Goal: Book appointment/travel/reservation

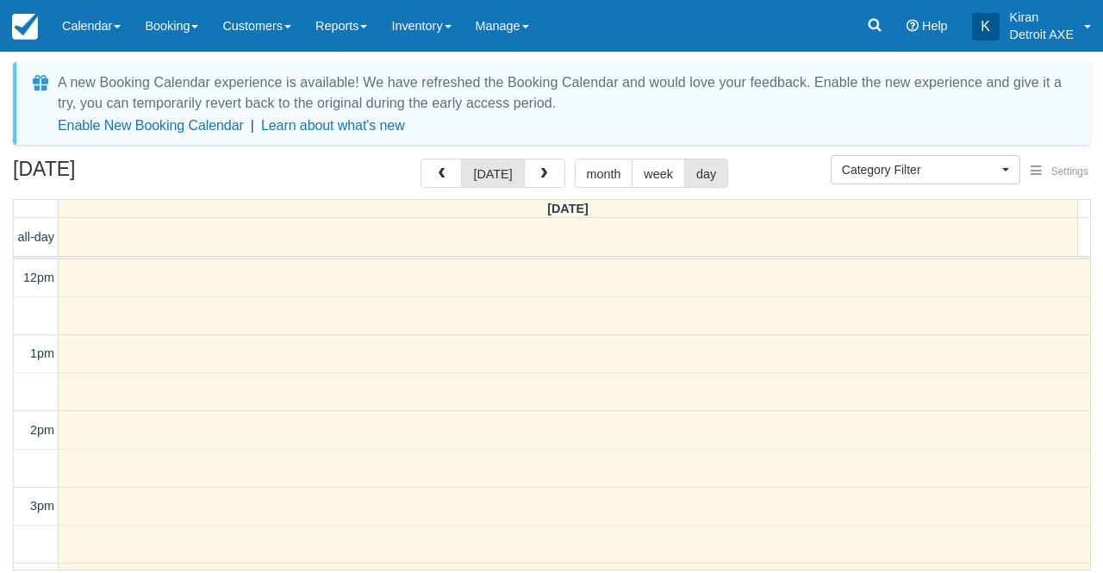
select select
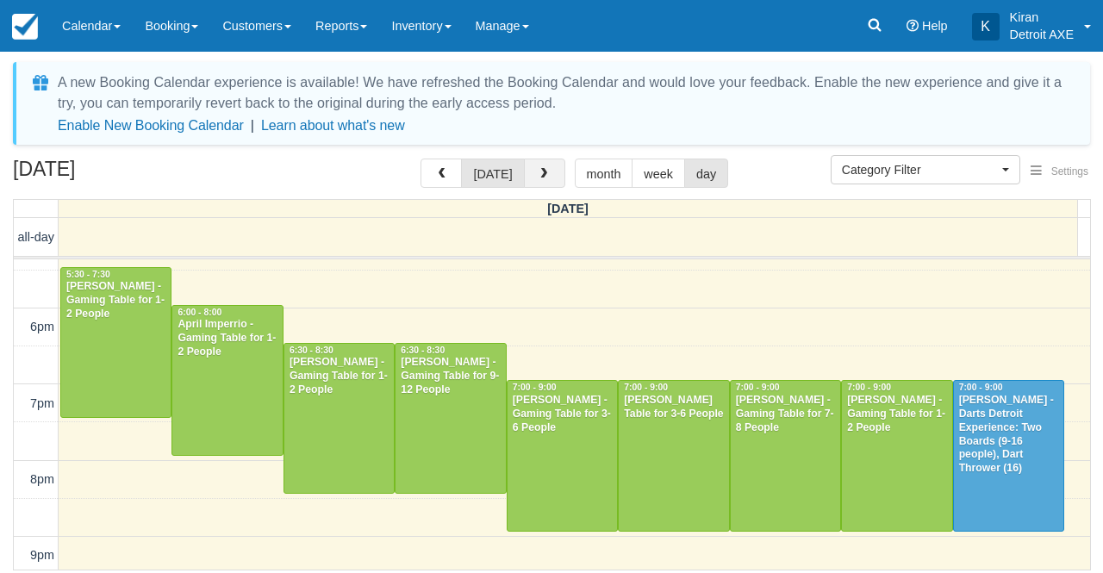
click at [545, 180] on button "button" at bounding box center [544, 173] width 41 height 29
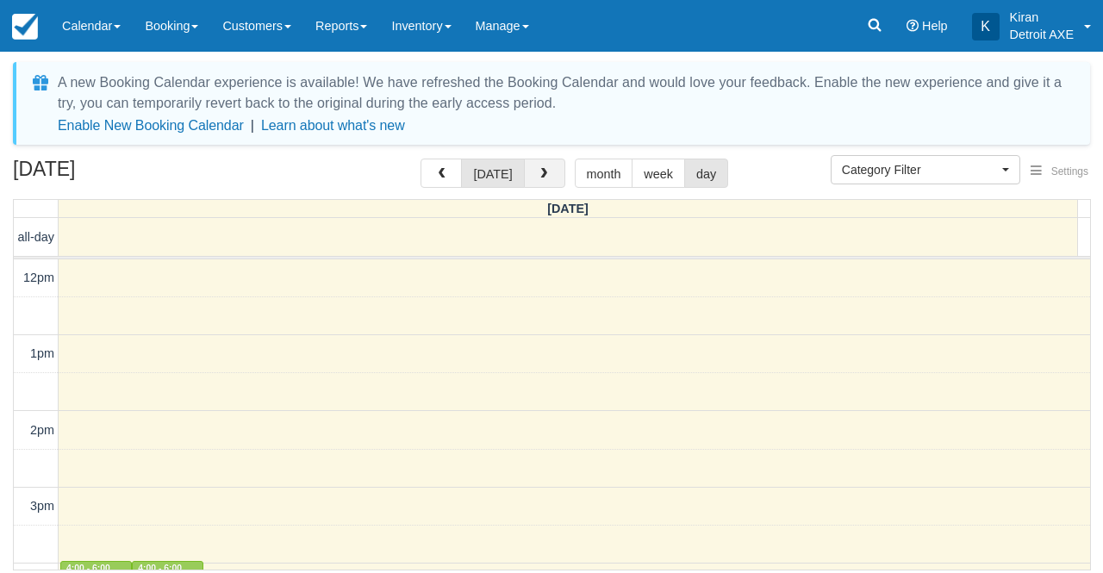
click at [545, 180] on button "button" at bounding box center [544, 173] width 41 height 29
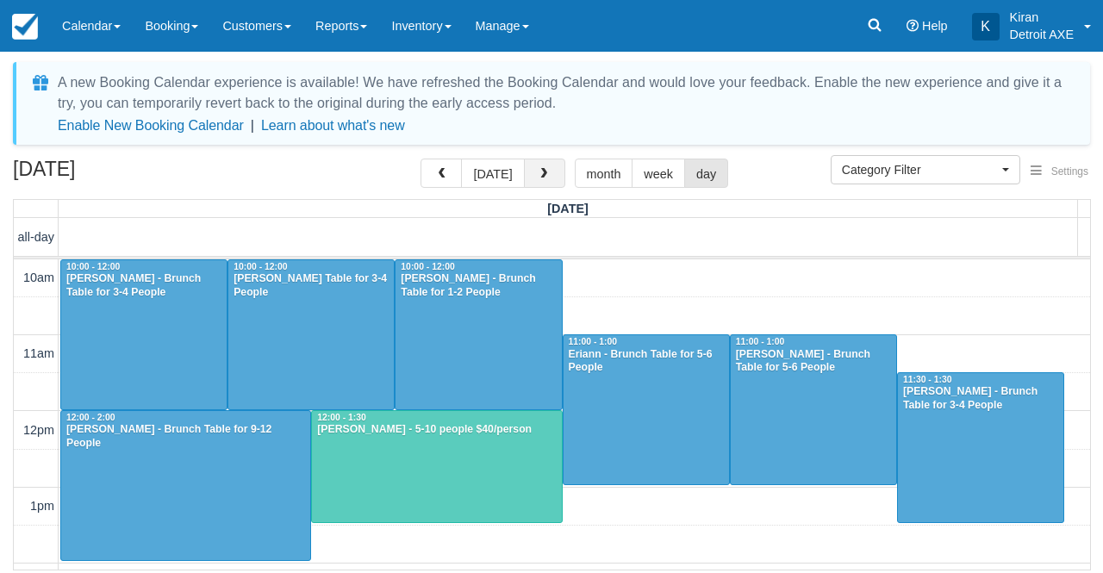
click at [541, 184] on button "button" at bounding box center [544, 173] width 41 height 29
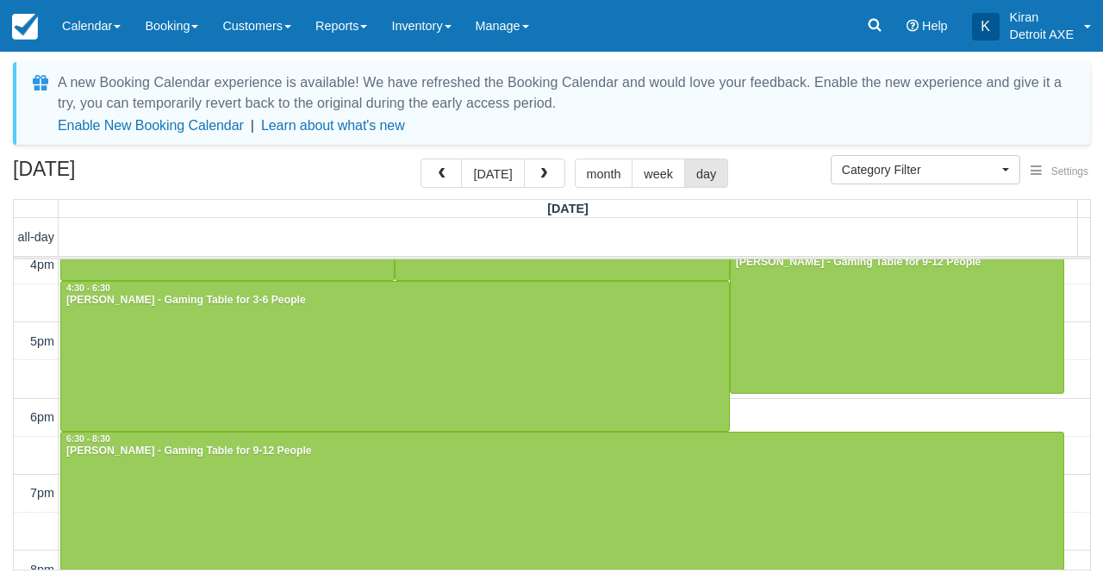
scroll to position [471, 0]
click at [538, 181] on button "button" at bounding box center [544, 173] width 41 height 29
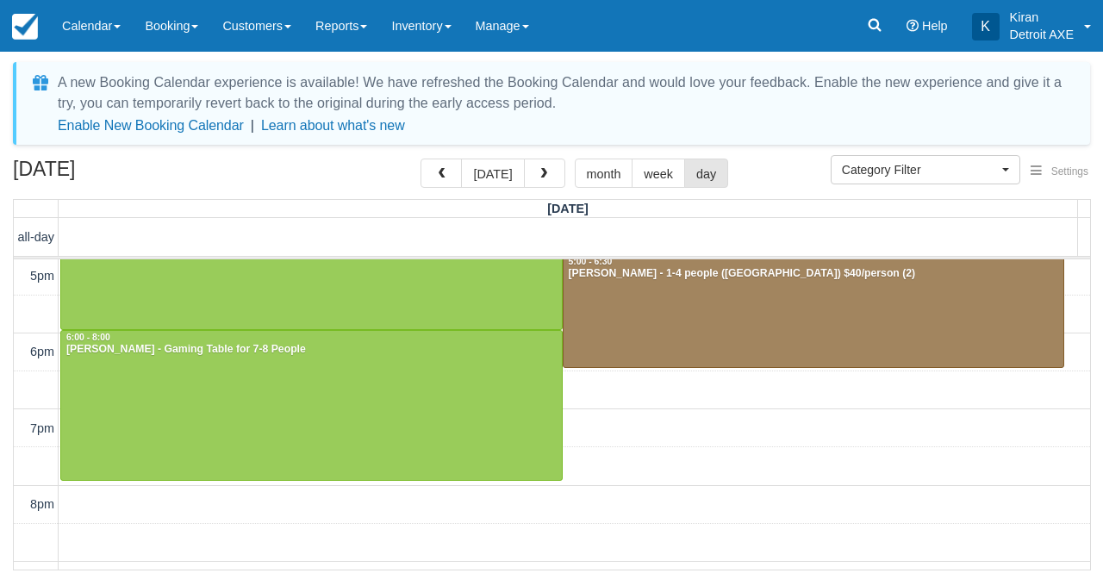
scroll to position [386, 0]
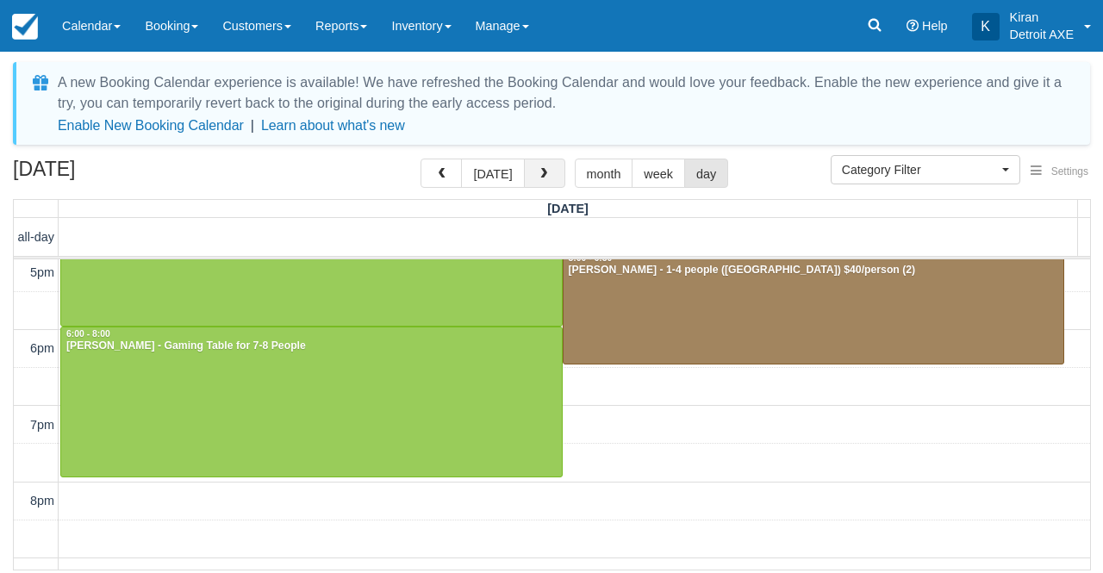
click at [538, 175] on span "button" at bounding box center [544, 174] width 12 height 12
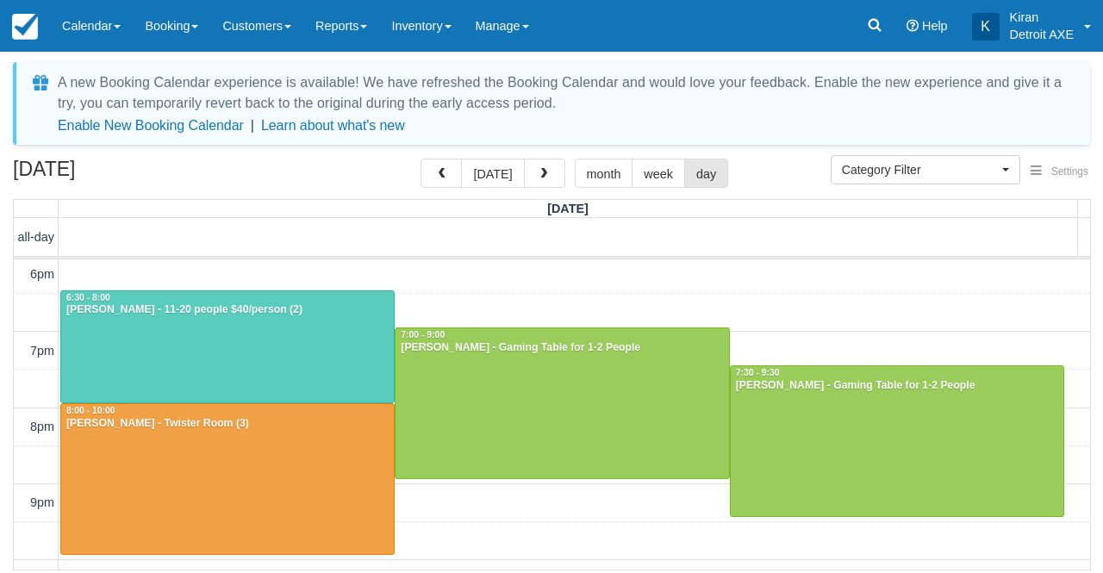
scroll to position [461, 0]
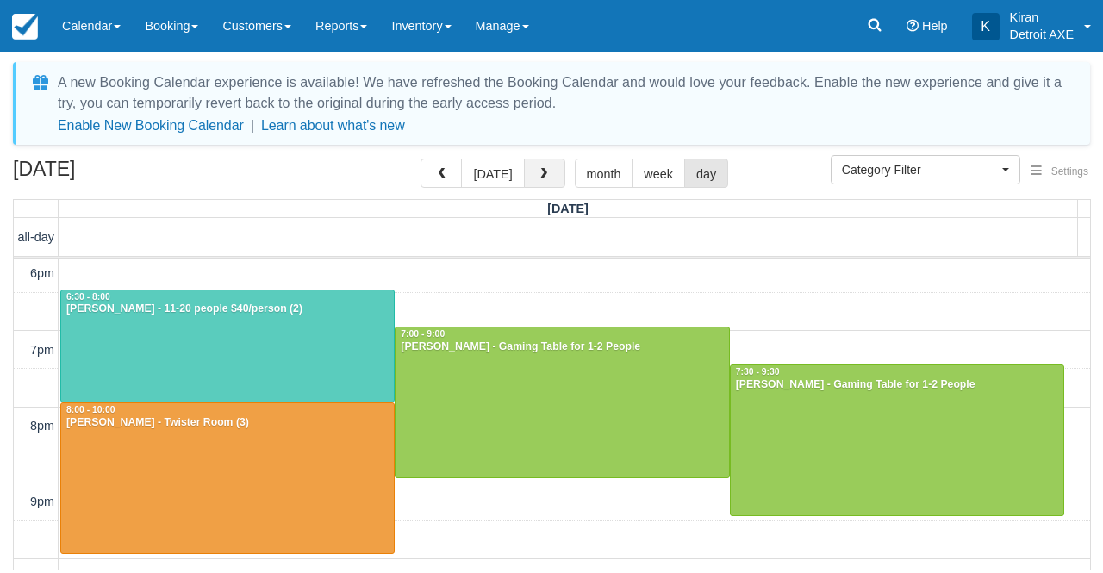
click at [543, 178] on span "button" at bounding box center [544, 174] width 12 height 12
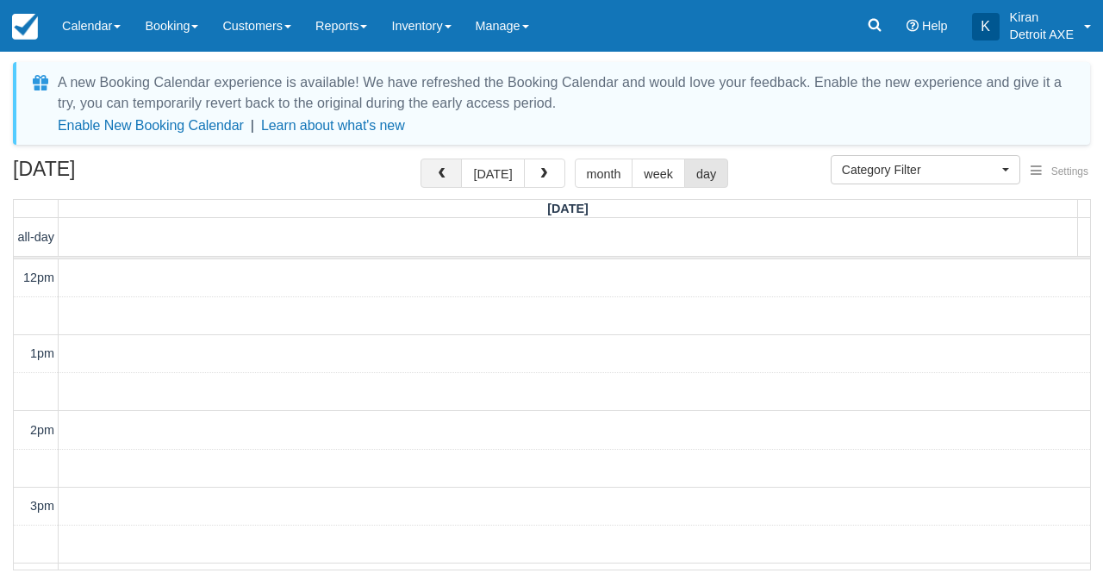
click at [455, 178] on button "button" at bounding box center [441, 173] width 41 height 29
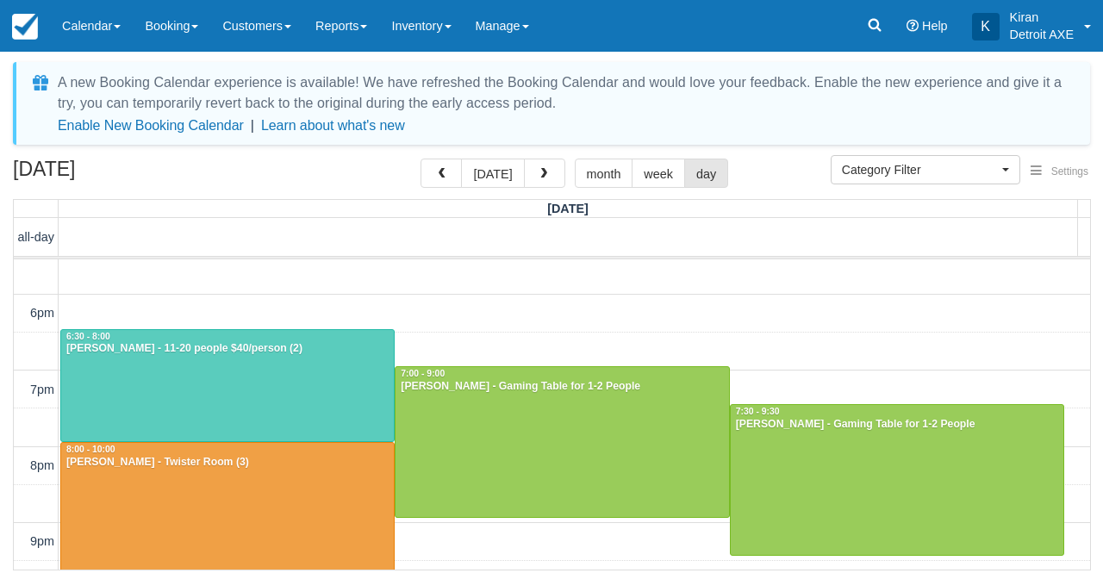
scroll to position [427, 0]
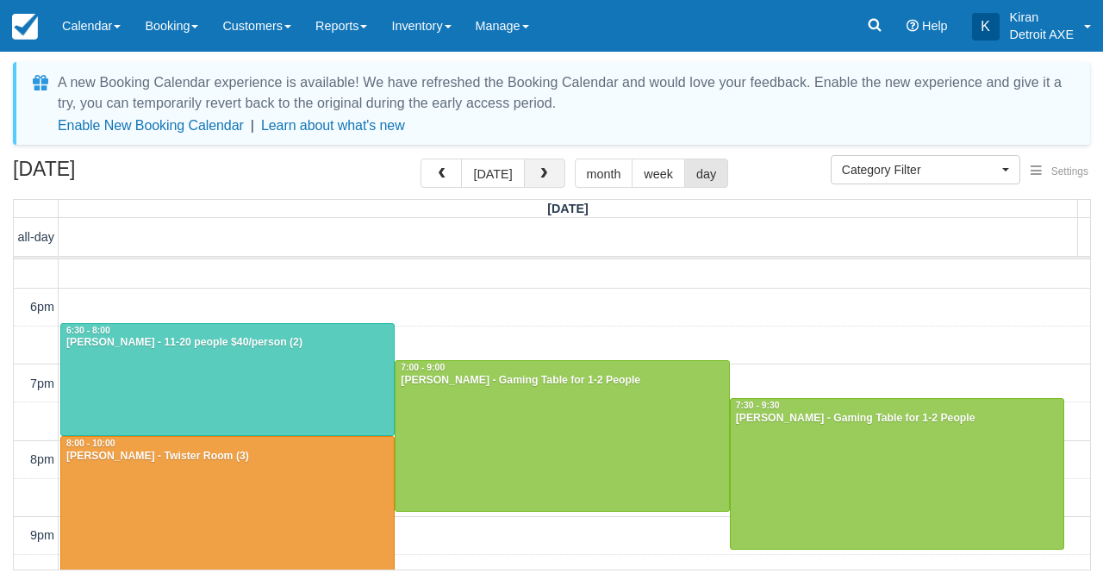
click at [555, 179] on button "button" at bounding box center [544, 173] width 41 height 29
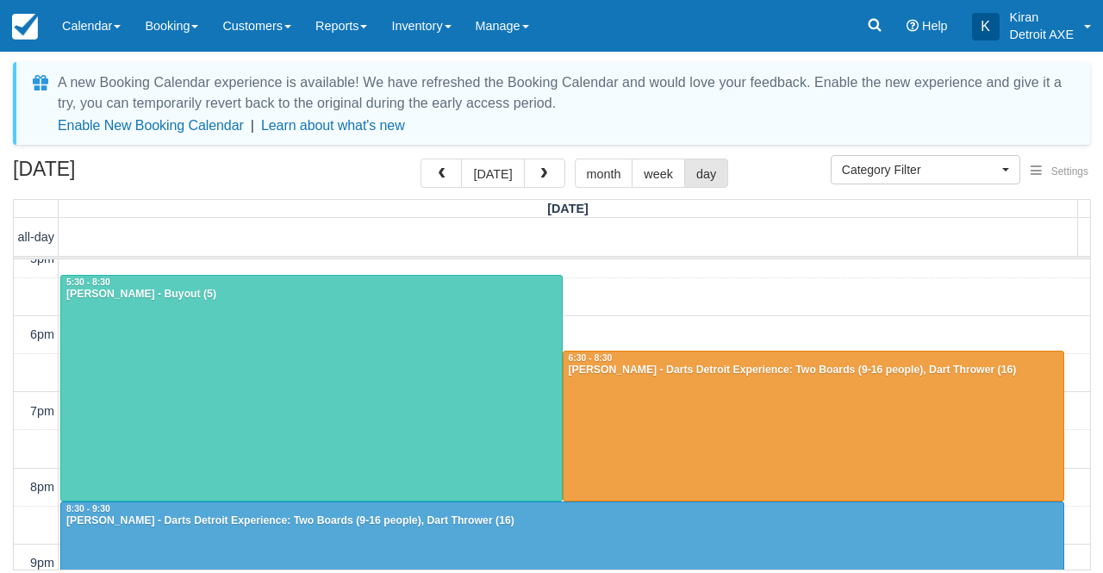
scroll to position [402, 0]
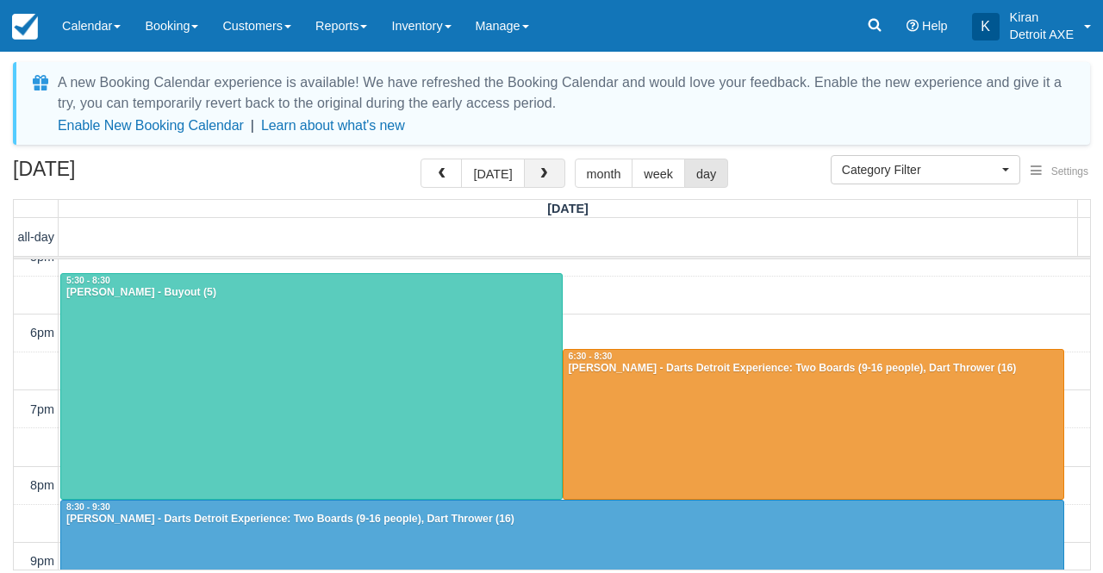
click at [538, 164] on button "button" at bounding box center [544, 173] width 41 height 29
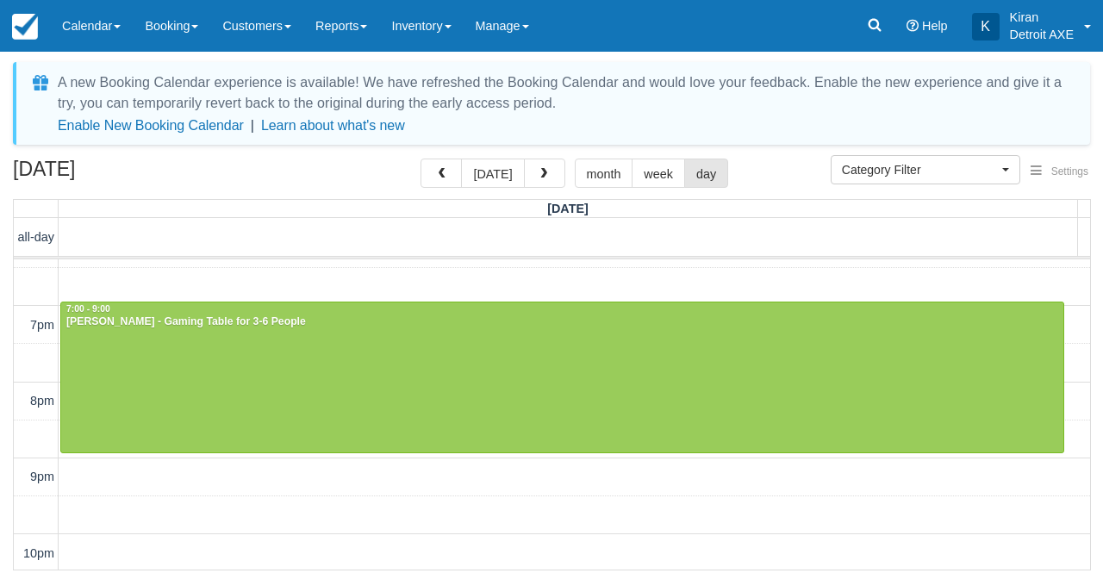
scroll to position [489, 0]
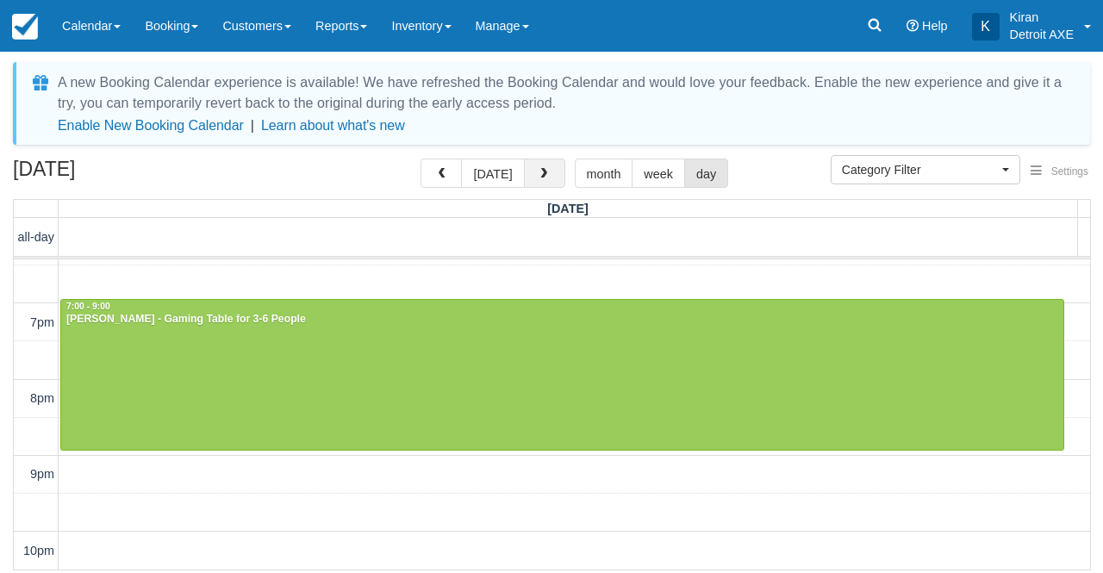
click at [551, 174] on button "button" at bounding box center [544, 173] width 41 height 29
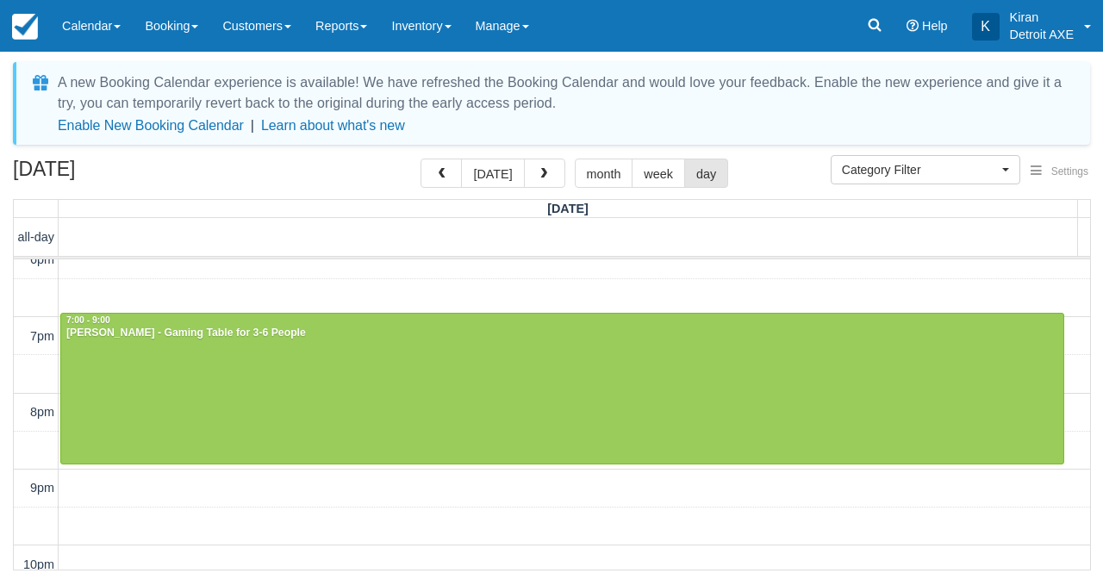
scroll to position [477, 0]
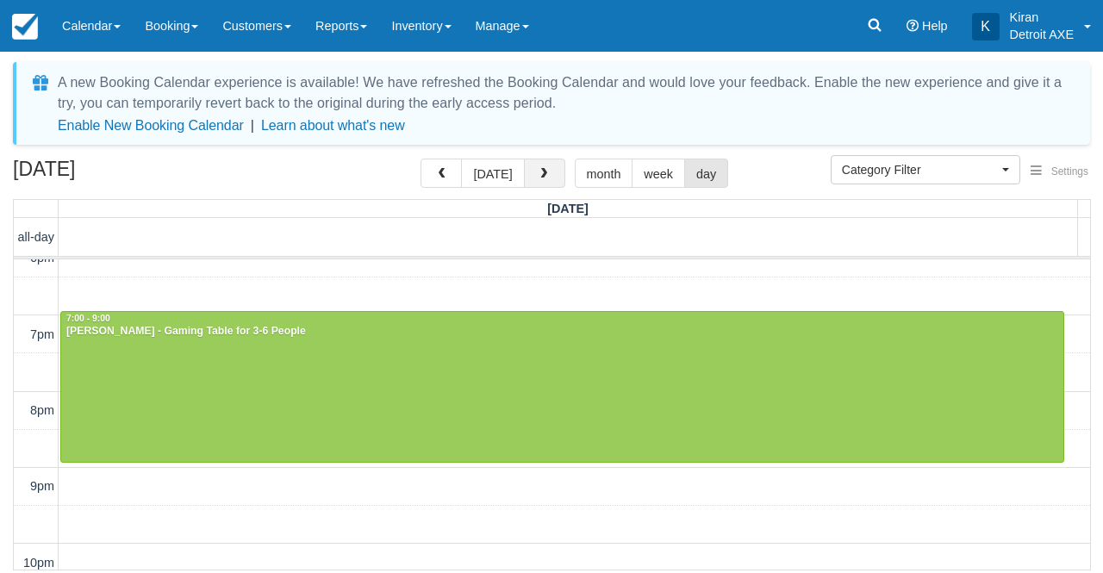
click at [538, 168] on span "button" at bounding box center [544, 174] width 12 height 12
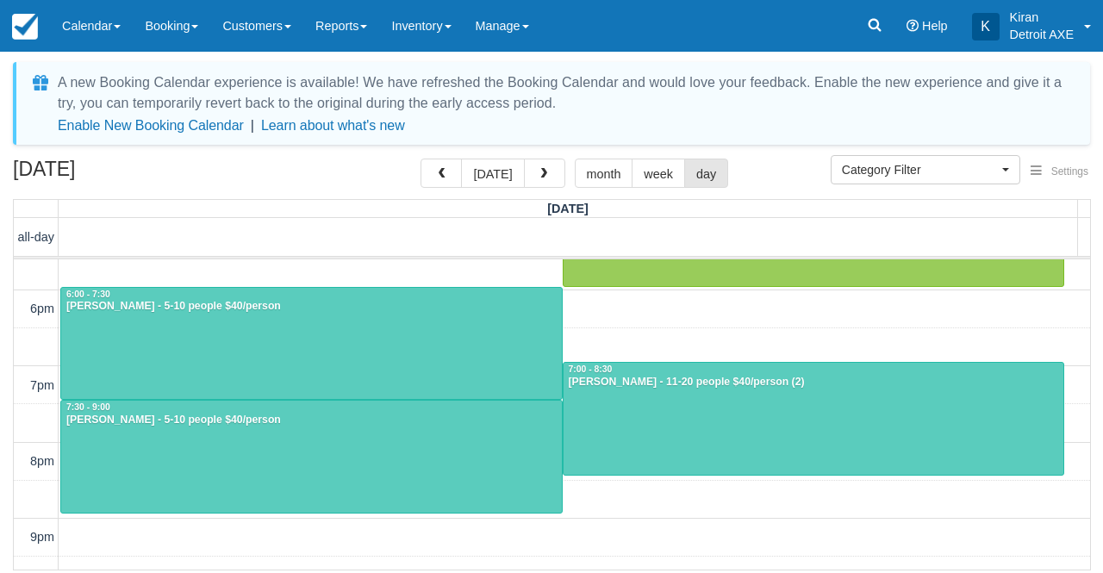
scroll to position [428, 0]
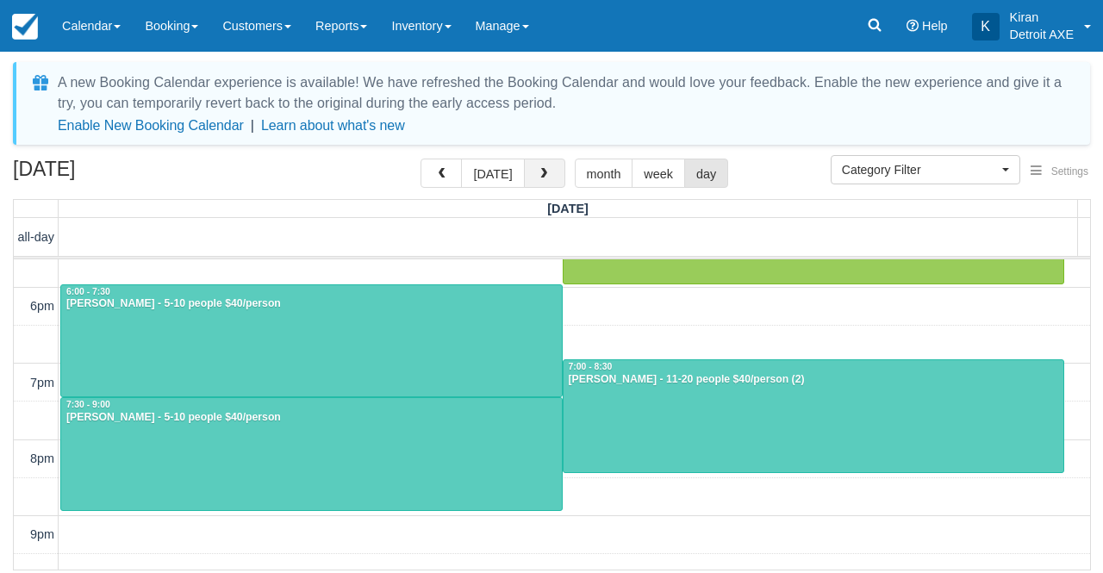
click at [543, 166] on button "button" at bounding box center [544, 173] width 41 height 29
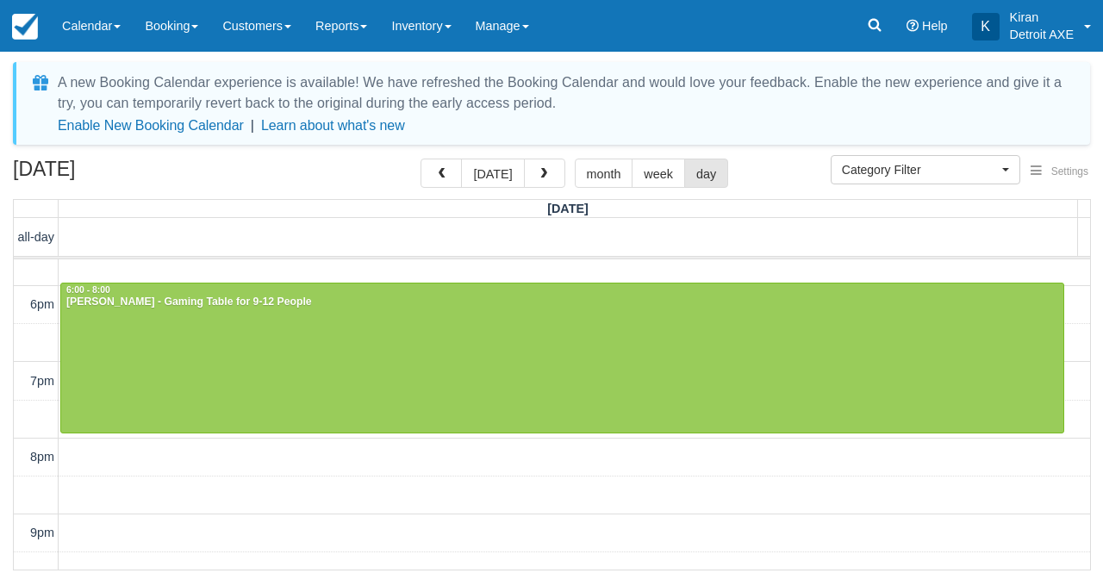
scroll to position [469, 0]
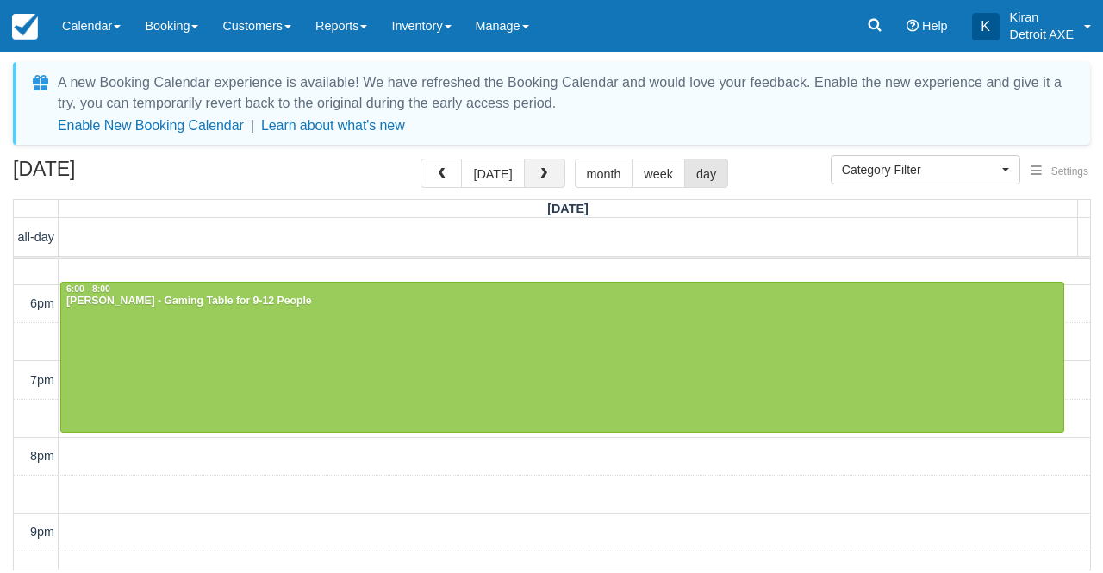
click at [541, 187] on button "button" at bounding box center [544, 173] width 41 height 29
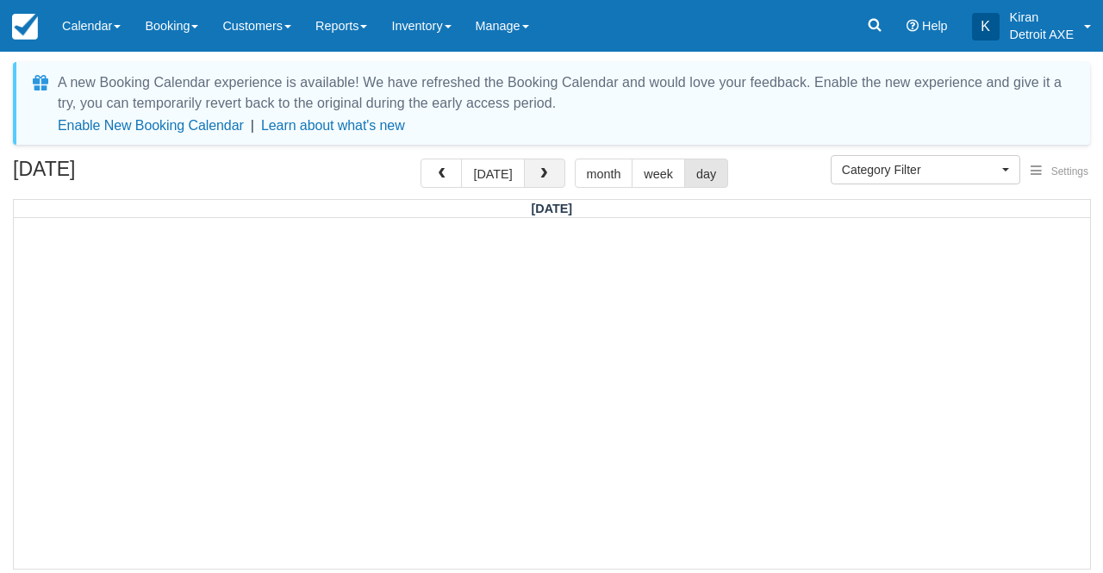
click at [541, 162] on button "button" at bounding box center [544, 173] width 41 height 29
click at [539, 162] on button "button" at bounding box center [544, 173] width 41 height 29
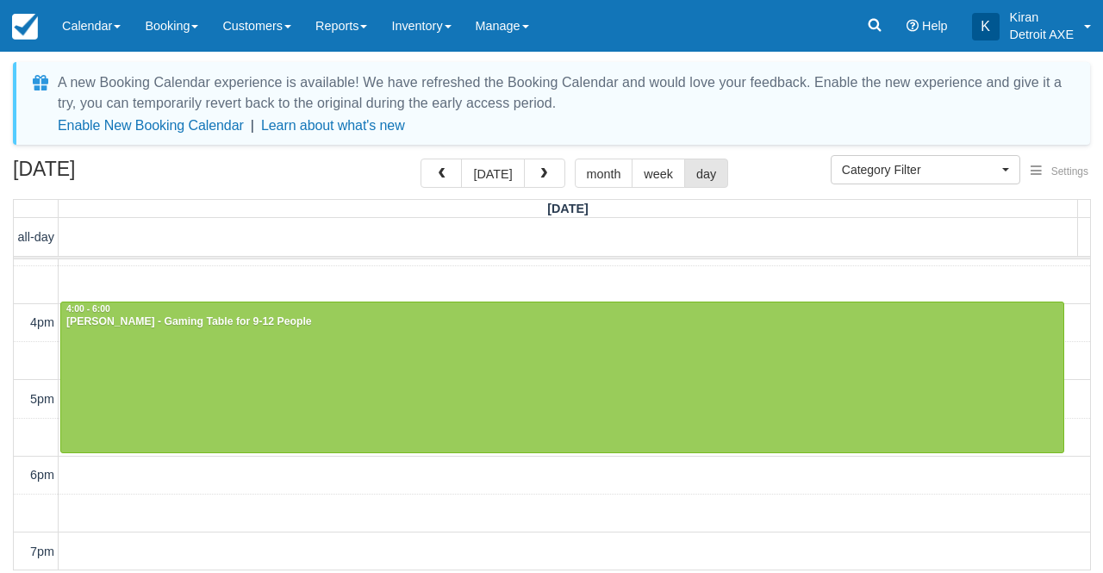
scroll to position [257, 0]
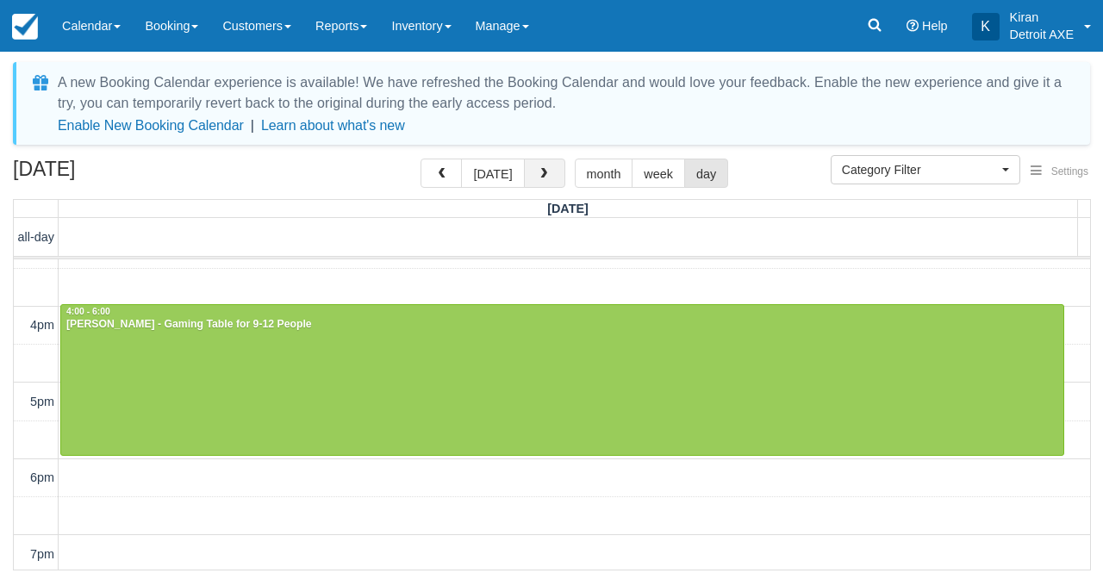
click at [540, 168] on span "button" at bounding box center [544, 174] width 12 height 12
